Goal: Task Accomplishment & Management: Use online tool/utility

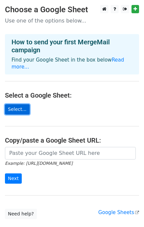
click at [22, 105] on link "Select..." at bounding box center [17, 109] width 25 height 10
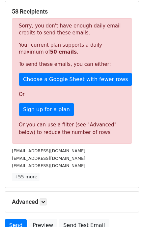
scroll to position [185, 0]
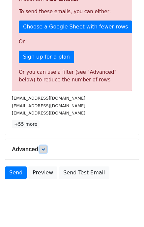
click at [44, 145] on link at bounding box center [43, 148] width 7 height 7
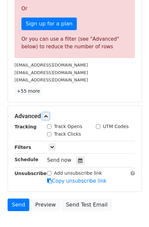
scroll to position [249, 0]
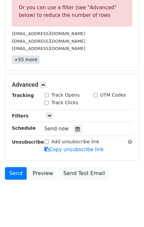
click at [28, 56] on link "+55 more" at bounding box center [26, 60] width 28 height 8
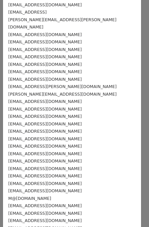
scroll to position [264, 0]
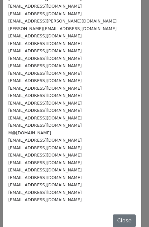
click at [52, 196] on div "[EMAIL_ADDRESS][DOMAIN_NAME]" at bounding box center [72, 200] width 128 height 8
click at [49, 197] on small "[EMAIL_ADDRESS][DOMAIN_NAME]" at bounding box center [45, 199] width 74 height 5
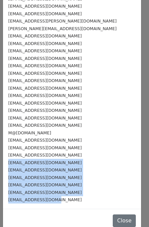
drag, startPoint x: 51, startPoint y: 191, endPoint x: 5, endPoint y: 153, distance: 59.1
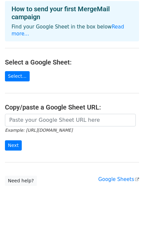
scroll to position [37, 0]
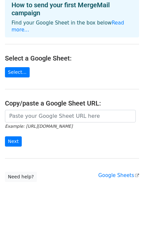
click at [23, 72] on main "Choose a Google Sheet Use one of the options below... How to send your first Me…" at bounding box center [72, 75] width 144 height 214
click at [20, 67] on link "Select..." at bounding box center [17, 72] width 25 height 10
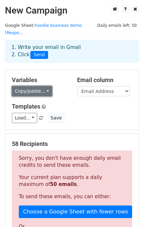
click at [42, 86] on link "Copy/paste..." at bounding box center [32, 91] width 40 height 10
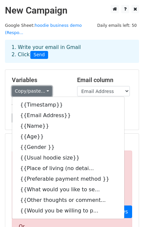
click at [42, 86] on link "Copy/paste..." at bounding box center [32, 91] width 40 height 10
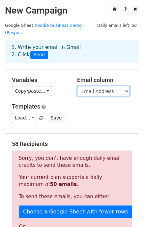
click at [103, 86] on select "Timestamp Email Address Name Age Gender Usual hoodie size Place of living (no d…" at bounding box center [103, 91] width 53 height 10
click at [77, 86] on select "Timestamp Email Address Name Age Gender Usual hoodie size Place of living (no d…" at bounding box center [103, 91] width 53 height 10
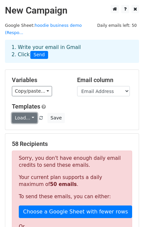
click at [32, 113] on link "Load..." at bounding box center [24, 118] width 25 height 10
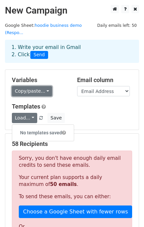
click at [42, 86] on link "Copy/paste..." at bounding box center [32, 91] width 40 height 10
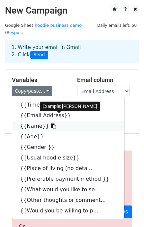
click at [50, 121] on link "{{Name}}" at bounding box center [68, 126] width 112 height 11
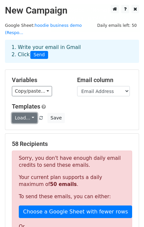
click at [32, 113] on link "Load..." at bounding box center [24, 118] width 25 height 10
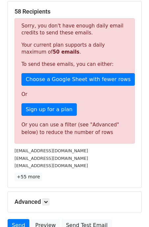
scroll to position [165, 0]
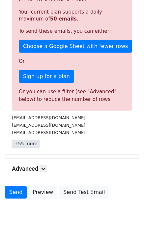
click at [32, 139] on link "+55 more" at bounding box center [26, 143] width 28 height 8
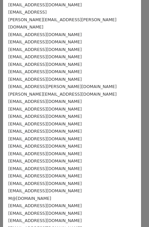
scroll to position [264, 0]
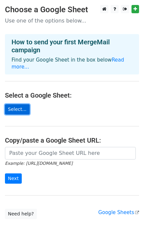
click at [22, 104] on link "Select..." at bounding box center [17, 109] width 25 height 10
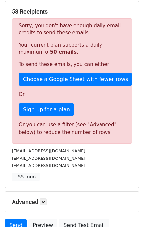
scroll to position [185, 0]
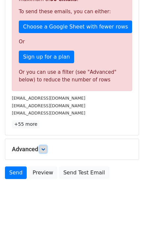
click at [44, 145] on link at bounding box center [43, 148] width 7 height 7
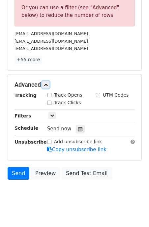
scroll to position [183, 0]
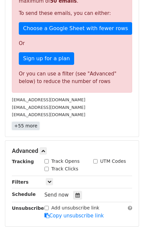
click at [29, 122] on link "+55 more" at bounding box center [26, 126] width 28 height 8
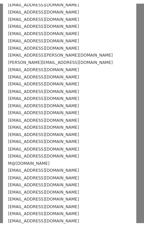
scroll to position [264, 0]
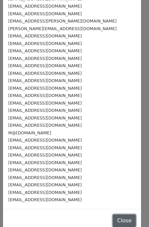
click at [113, 214] on button "Close" at bounding box center [124, 220] width 23 height 13
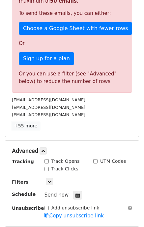
scroll to position [216, 0]
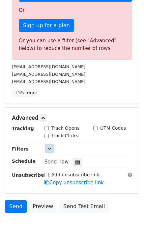
click at [46, 145] on link at bounding box center [49, 148] width 7 height 7
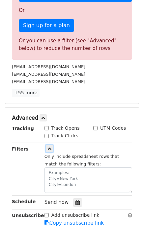
scroll to position [249, 0]
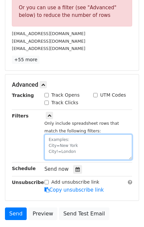
click at [87, 138] on textarea at bounding box center [89, 146] width 88 height 25
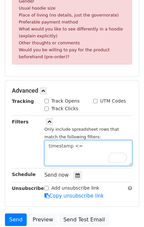
paste textarea "8/18/2025 18:01:39"
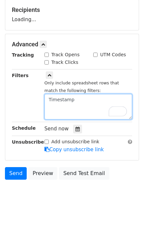
scroll to position [183, 0]
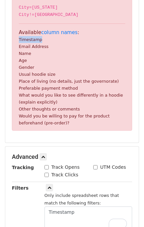
drag, startPoint x: 38, startPoint y: 33, endPoint x: 19, endPoint y: 32, distance: 19.5
click at [19, 37] on small "Timestamp" at bounding box center [30, 39] width 23 height 5
copy small "Timestamp"
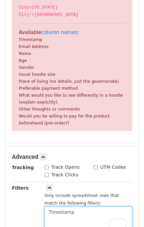
drag, startPoint x: 77, startPoint y: 209, endPoint x: 22, endPoint y: 201, distance: 55.5
click at [22, 201] on div "Filters Only include spreadsheet rows that match the following filters: Timesta…" at bounding box center [72, 208] width 131 height 48
paste textarea "To enrich screen reader interactions, please activate Accessibility in Grammarl…"
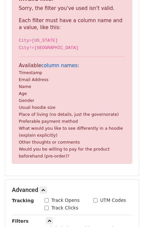
type textarea "Timestamp"
click at [61, 62] on link "column names" at bounding box center [59, 65] width 36 height 6
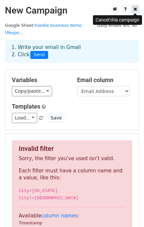
click at [135, 9] on icon at bounding box center [136, 9] width 4 height 5
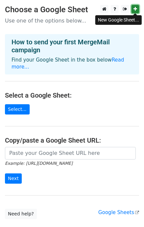
click at [137, 8] on link at bounding box center [136, 9] width 8 height 8
click at [15, 96] on main "Choose a Google Sheet Use one of the options below... How to send your first Me…" at bounding box center [72, 112] width 144 height 214
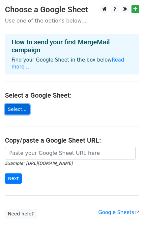
click at [16, 104] on link "Select..." at bounding box center [17, 109] width 25 height 10
click at [22, 104] on link "Select..." at bounding box center [17, 109] width 25 height 10
click at [14, 104] on link "Select..." at bounding box center [17, 109] width 25 height 10
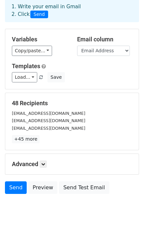
scroll to position [56, 0]
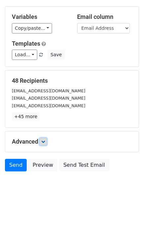
click at [45, 143] on link at bounding box center [43, 141] width 7 height 7
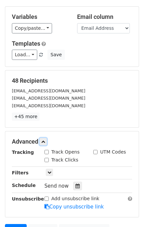
scroll to position [89, 0]
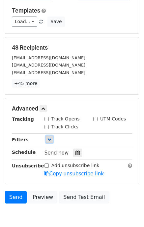
click at [51, 140] on icon at bounding box center [50, 139] width 4 height 4
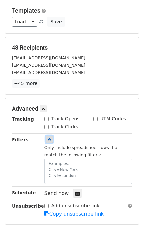
click at [49, 137] on link at bounding box center [49, 139] width 7 height 7
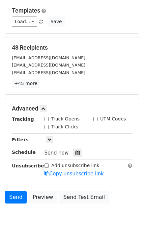
click at [46, 118] on input "Track Opens" at bounding box center [47, 119] width 4 height 4
checkbox input "true"
click at [48, 127] on input "Track Clicks" at bounding box center [47, 127] width 4 height 4
checkbox input "false"
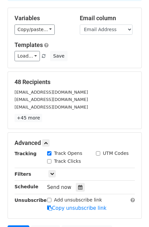
scroll to position [0, 0]
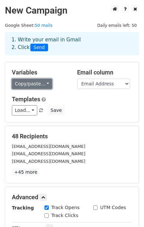
click at [46, 82] on link "Copy/paste..." at bounding box center [32, 84] width 40 height 10
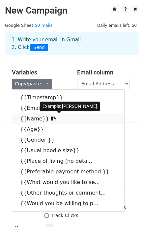
click at [61, 122] on link "{{Name}}" at bounding box center [68, 118] width 112 height 11
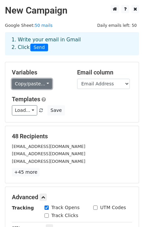
click at [34, 85] on link "Copy/paste..." at bounding box center [32, 84] width 40 height 10
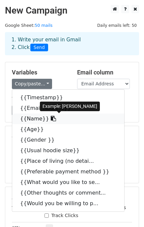
click at [51, 119] on icon at bounding box center [53, 118] width 5 height 5
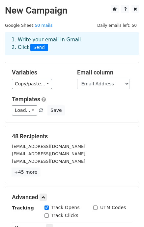
click at [26, 171] on link "+45 more" at bounding box center [26, 172] width 28 height 8
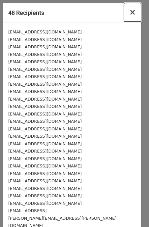
click at [130, 13] on span "×" at bounding box center [133, 12] width 7 height 9
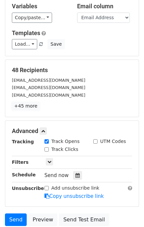
scroll to position [99, 0]
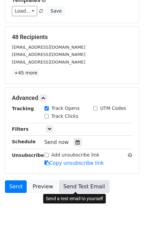
click at [85, 184] on link "Send Test Email" at bounding box center [84, 186] width 50 height 13
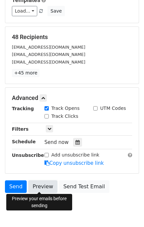
click at [49, 185] on link "Preview" at bounding box center [42, 186] width 29 height 13
click at [41, 185] on link "Preview" at bounding box center [42, 186] width 29 height 13
click at [42, 183] on link "Preview" at bounding box center [42, 186] width 29 height 13
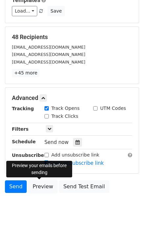
scroll to position [0, 0]
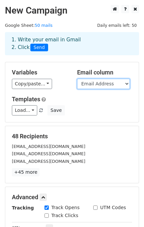
click at [97, 83] on select "Timestamp Email Address Name Age Gender Usual hoodie size Place of living (no d…" at bounding box center [103, 84] width 53 height 10
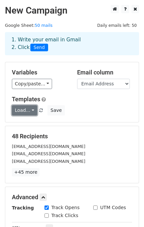
click at [28, 112] on link "Load..." at bounding box center [24, 110] width 25 height 10
click at [30, 109] on link "Load..." at bounding box center [24, 110] width 25 height 10
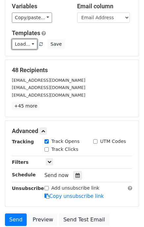
scroll to position [99, 0]
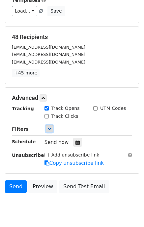
click at [48, 130] on icon at bounding box center [50, 129] width 4 height 4
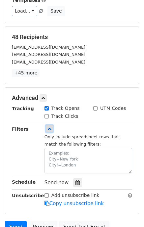
click at [48, 130] on icon at bounding box center [50, 129] width 4 height 4
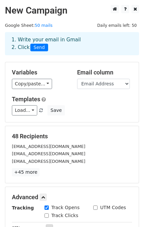
scroll to position [120, 0]
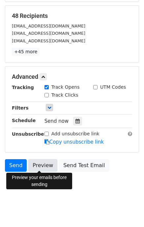
click at [46, 168] on link "Preview" at bounding box center [42, 165] width 29 height 13
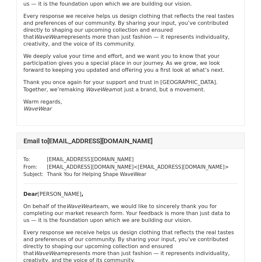
scroll to position [463, 0]
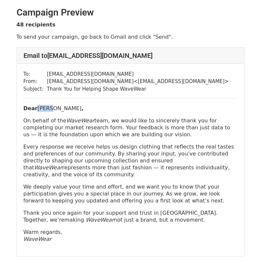
drag, startPoint x: 37, startPoint y: 107, endPoint x: 52, endPoint y: 108, distance: 14.6
click at [52, 108] on p "Dear [PERSON_NAME] ," at bounding box center [130, 108] width 214 height 7
